Goal: Find specific page/section: Find specific page/section

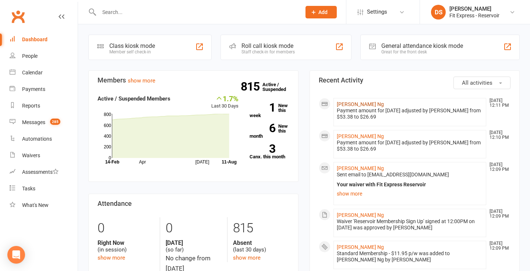
click at [354, 103] on link "[PERSON_NAME] Ng" at bounding box center [360, 104] width 47 height 6
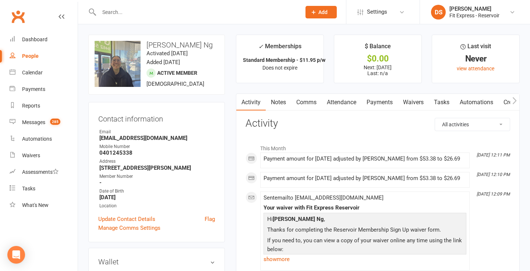
click at [282, 99] on link "Notes" at bounding box center [278, 102] width 25 height 17
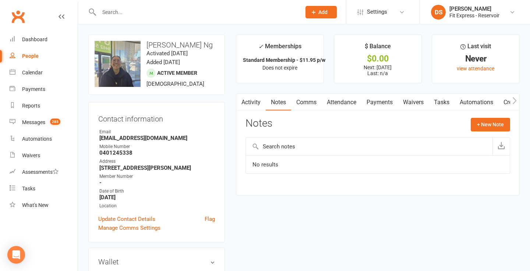
click at [369, 97] on link "Payments" at bounding box center [379, 102] width 36 height 17
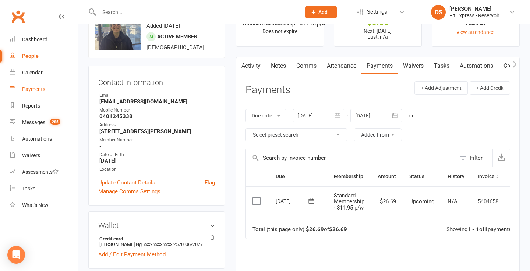
scroll to position [38, 0]
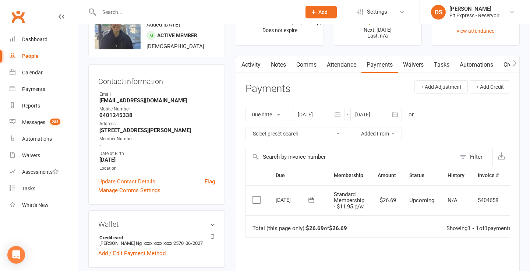
click at [17, 7] on link "Clubworx" at bounding box center [18, 16] width 18 height 18
